Goal: Task Accomplishment & Management: Manage account settings

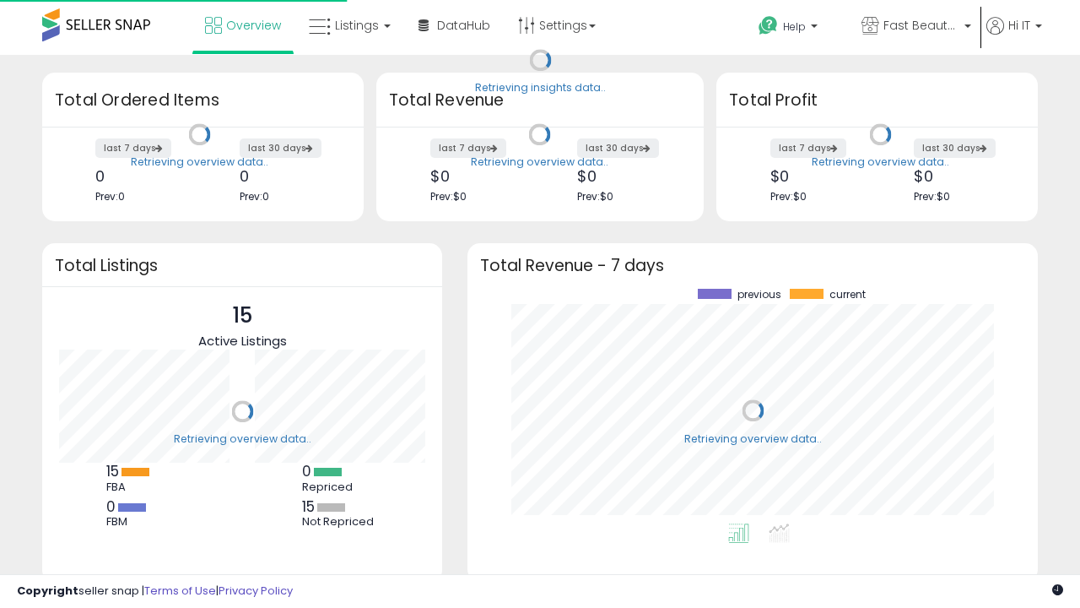
scroll to position [235, 537]
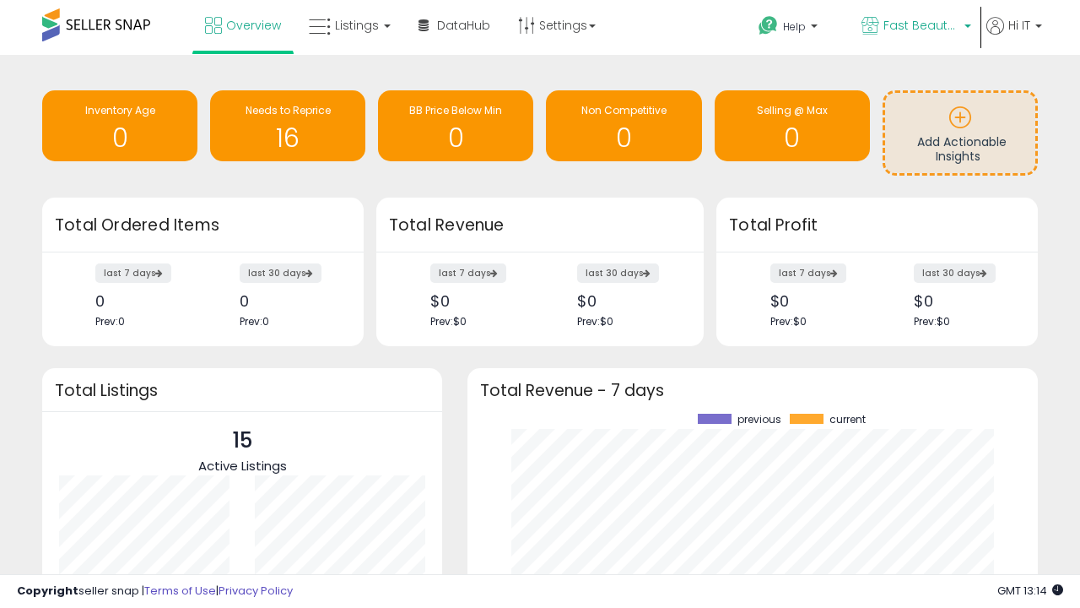
click at [915, 27] on span "Fast Beauty ([GEOGRAPHIC_DATA])" at bounding box center [922, 25] width 76 height 17
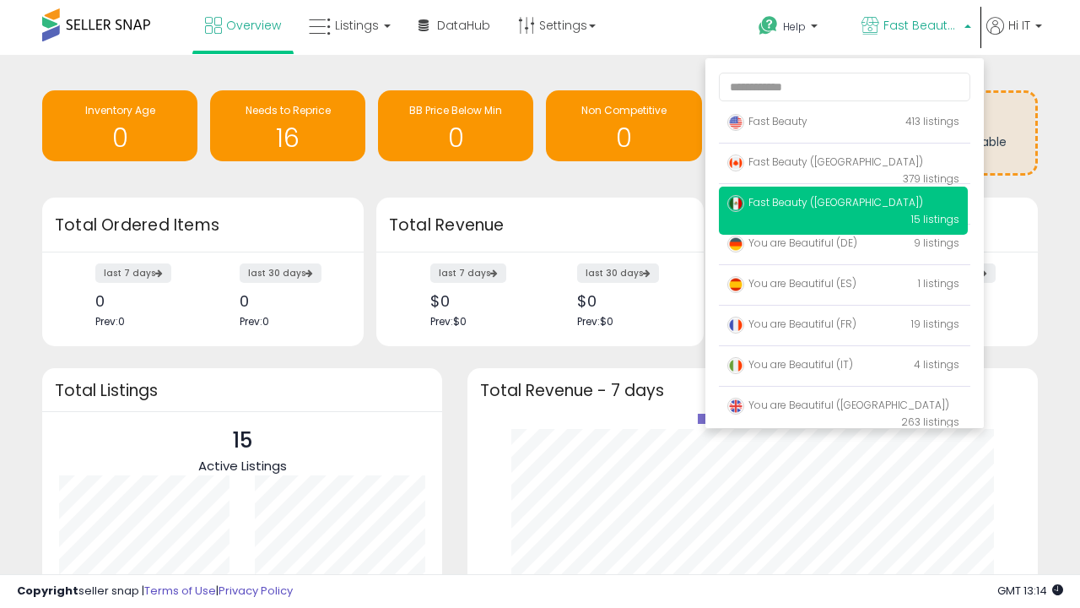
click at [843, 408] on span "You are Beautiful ([GEOGRAPHIC_DATA])" at bounding box center [839, 405] width 222 height 14
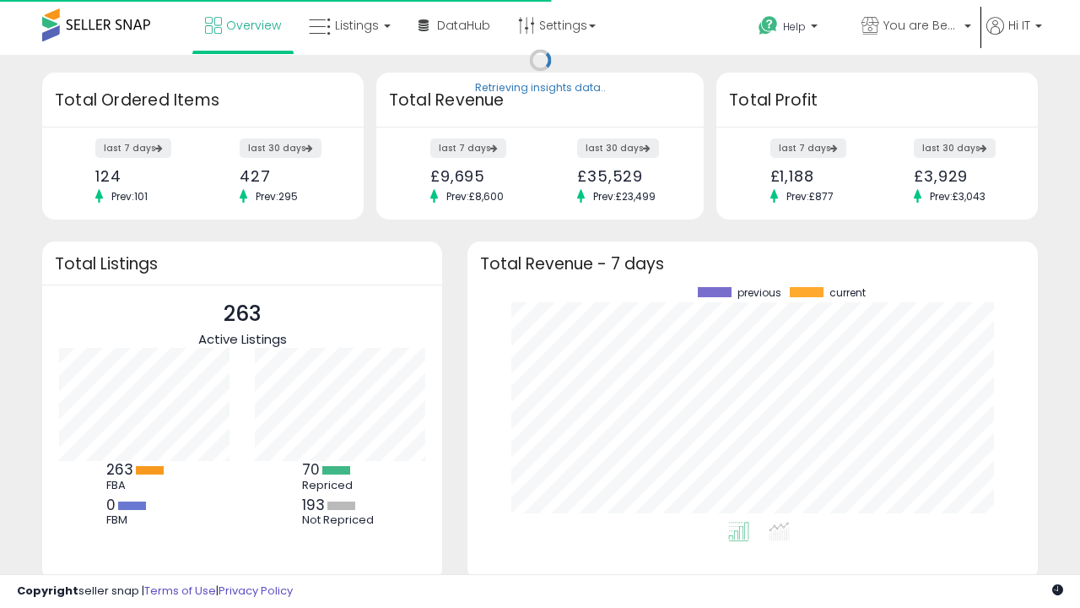
scroll to position [235, 537]
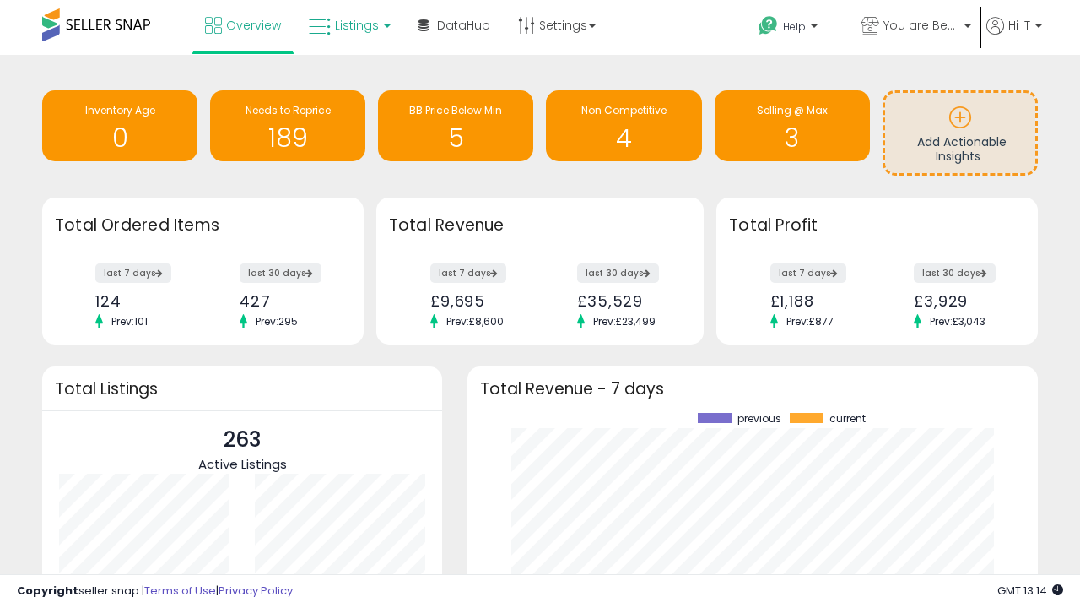
click at [348, 25] on span "Listings" at bounding box center [357, 25] width 44 height 17
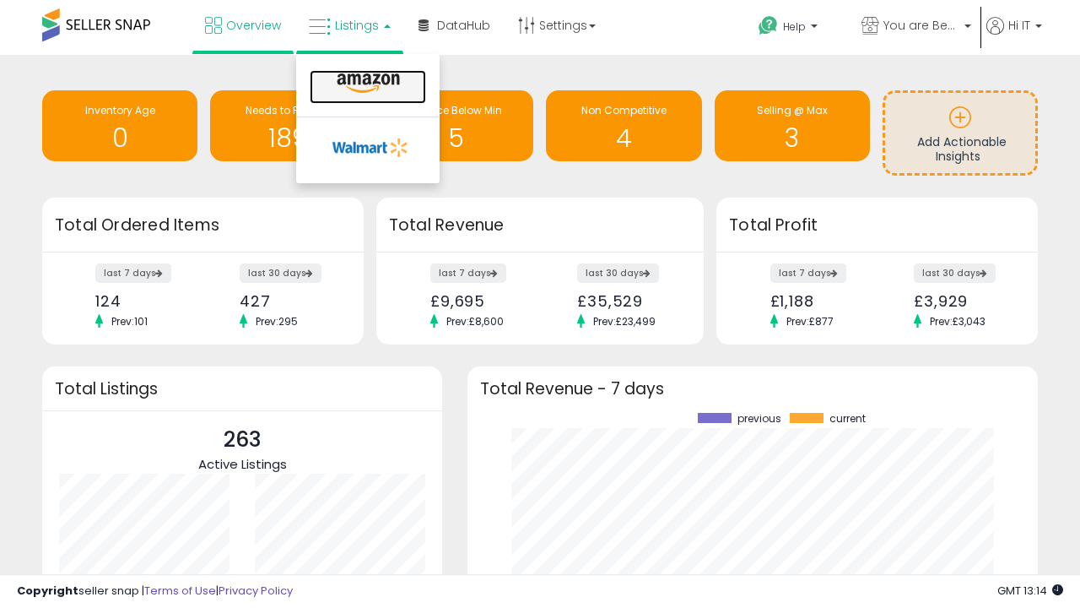
click at [366, 84] on icon at bounding box center [368, 84] width 73 height 22
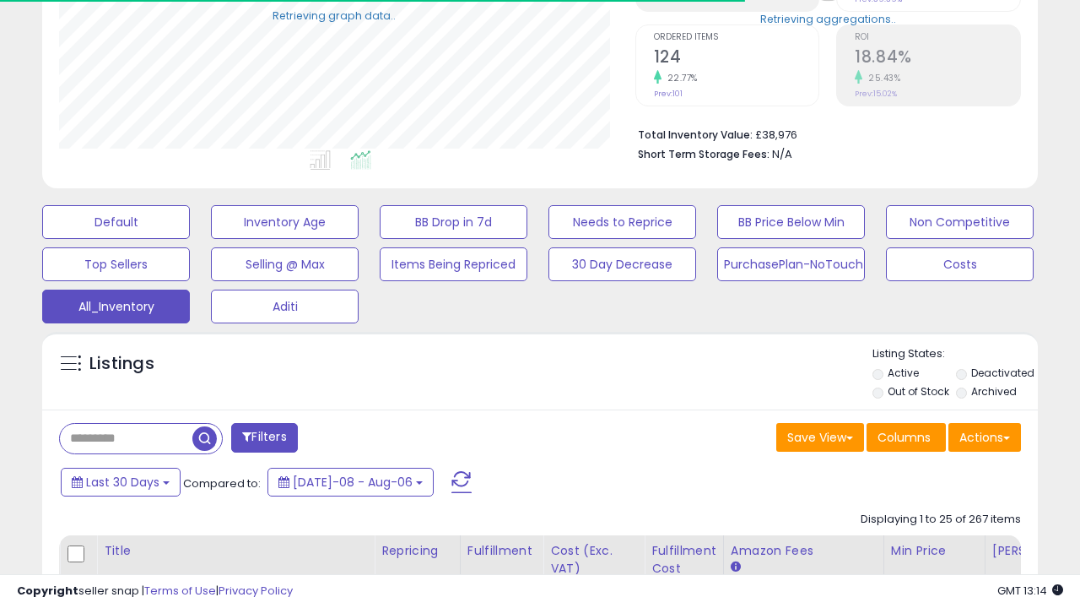
scroll to position [346, 576]
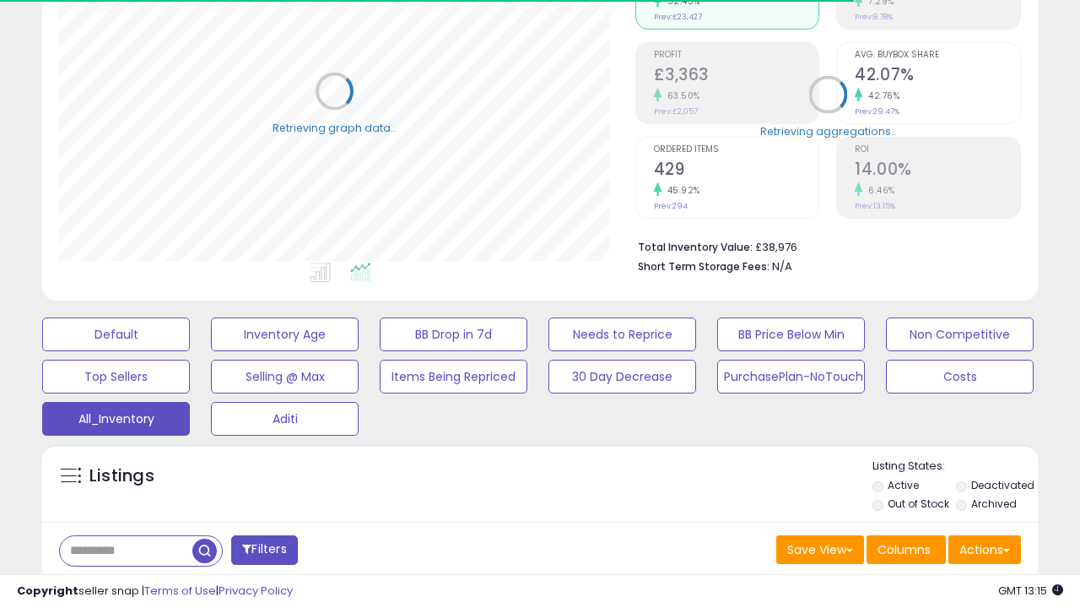
click at [120, 586] on span "Last 30 Days" at bounding box center [122, 594] width 73 height 17
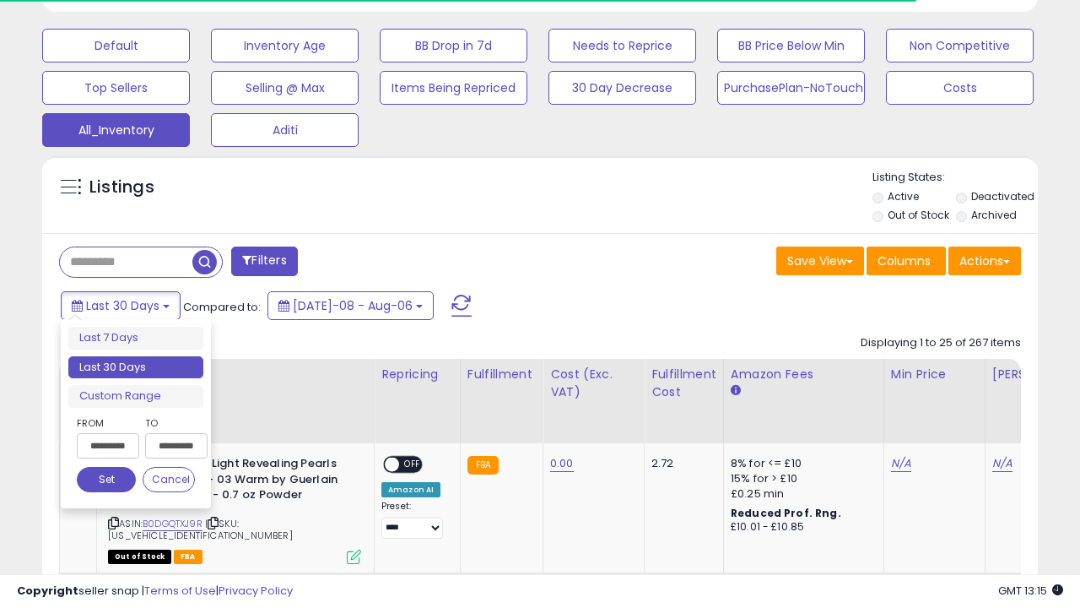
click at [136, 367] on li "Last 30 Days" at bounding box center [135, 367] width 135 height 23
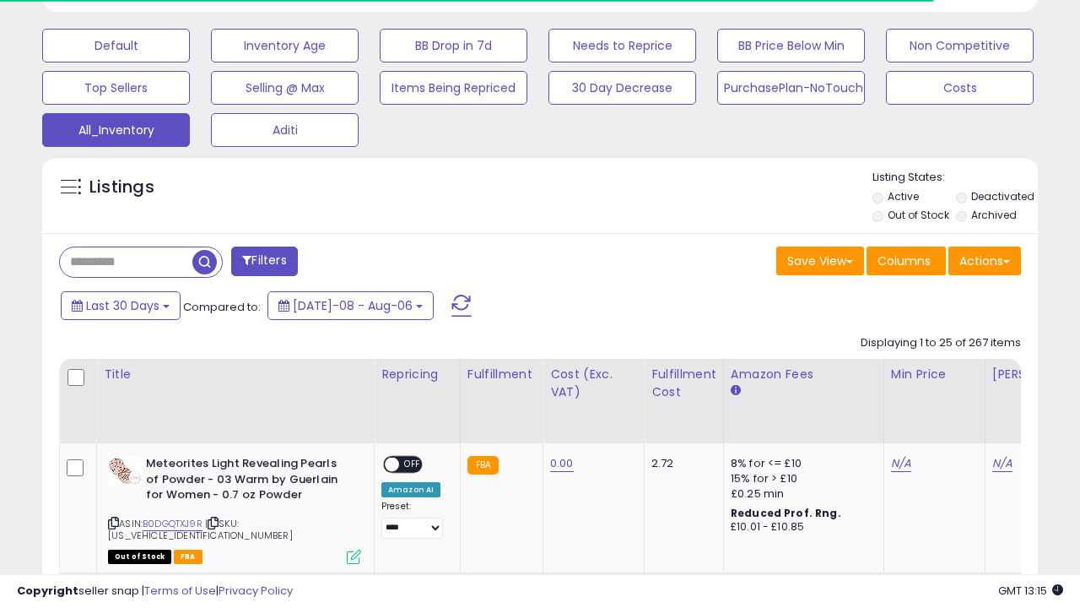
scroll to position [346, 576]
click at [985, 259] on button "Actions" at bounding box center [985, 260] width 73 height 29
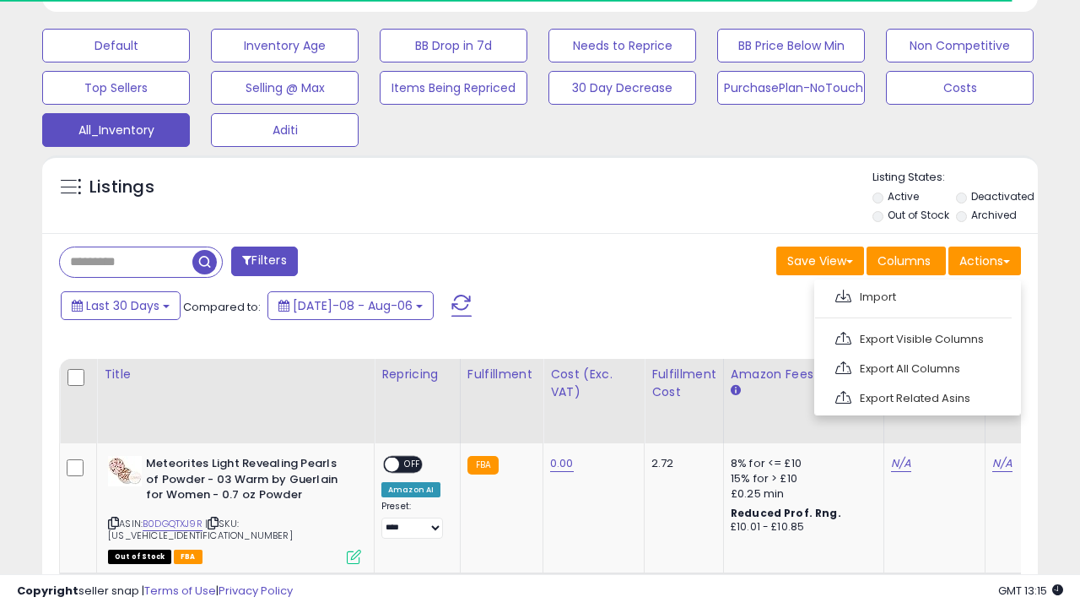
click at [916, 366] on link "Export All Columns" at bounding box center [916, 368] width 185 height 26
